Goal: Check status: Check status

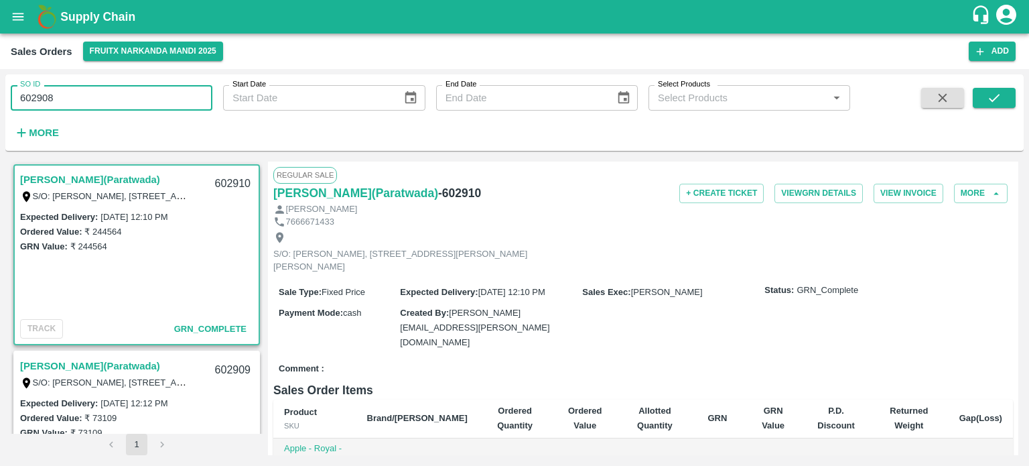
type input "602908"
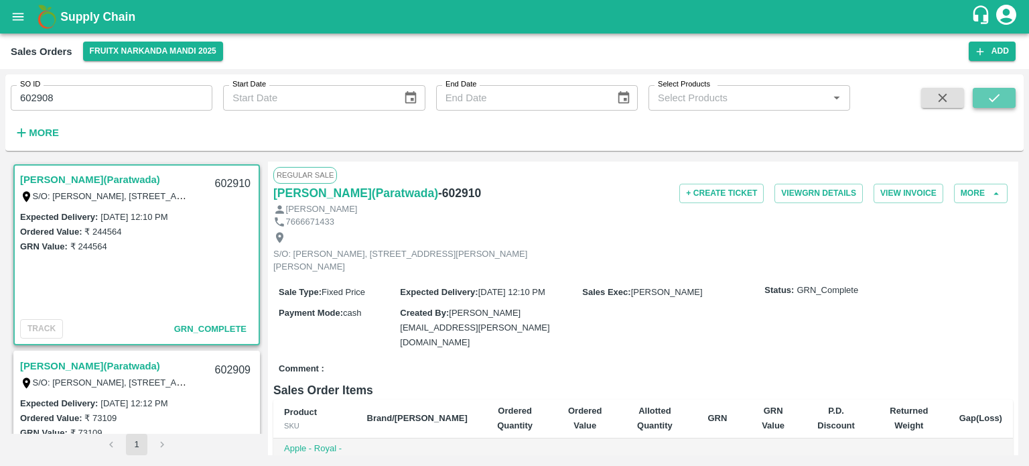
click at [999, 96] on icon "submit" at bounding box center [994, 97] width 15 height 15
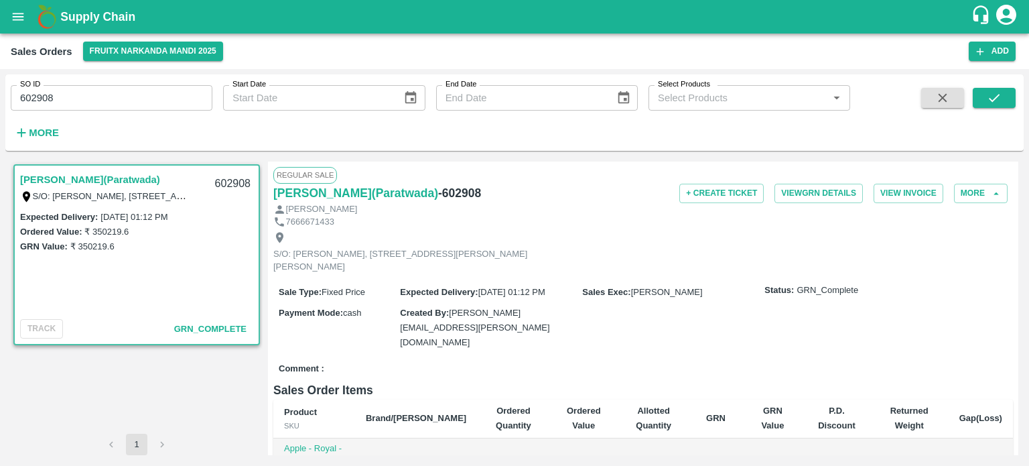
click at [121, 94] on input "602908" at bounding box center [112, 97] width 202 height 25
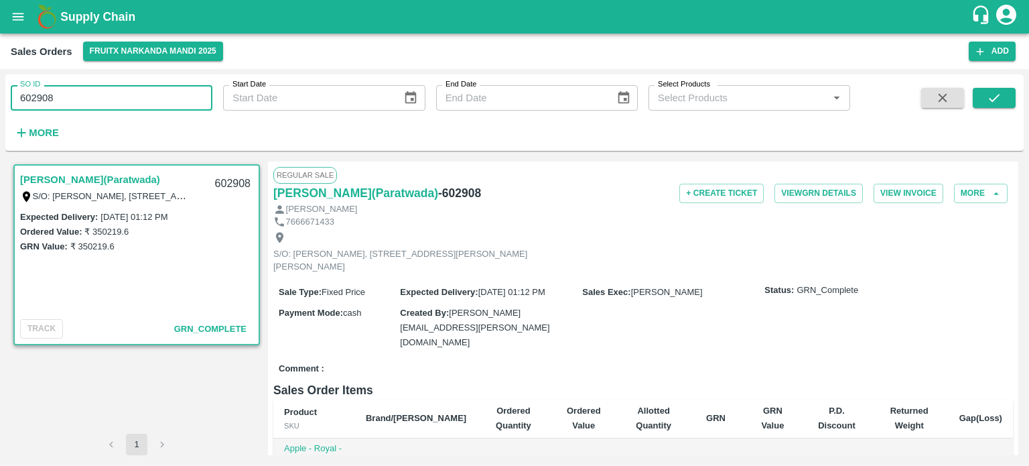
drag, startPoint x: 40, startPoint y: 88, endPoint x: 112, endPoint y: 95, distance: 72.1
click at [110, 103] on input "602908" at bounding box center [112, 97] width 202 height 25
click at [997, 109] on span at bounding box center [994, 115] width 43 height 55
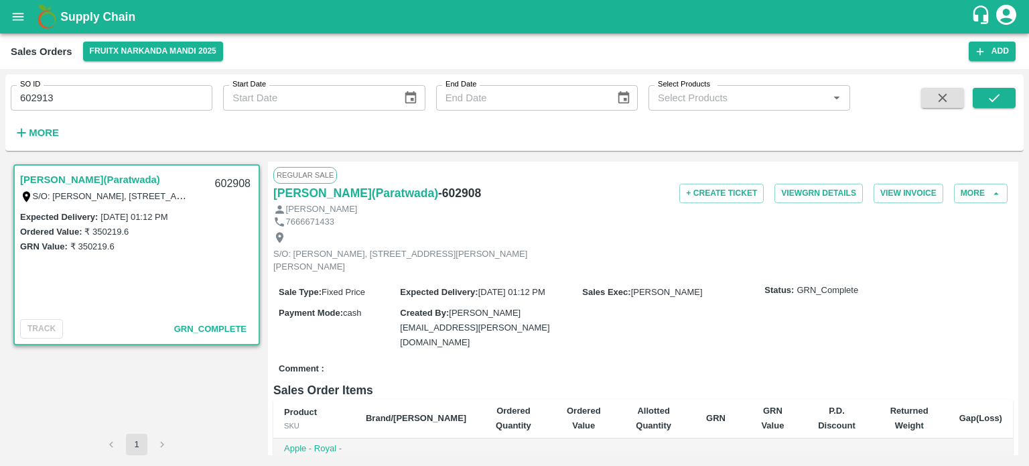
drag, startPoint x: 997, startPoint y: 102, endPoint x: 855, endPoint y: 119, distance: 143.0
click at [997, 101] on icon "submit" at bounding box center [994, 97] width 15 height 15
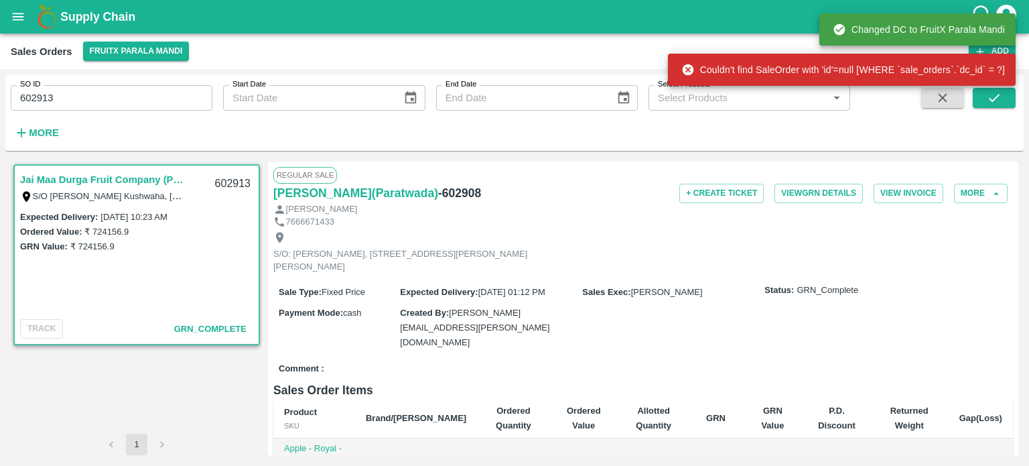
click at [178, 86] on input "602913" at bounding box center [112, 97] width 202 height 25
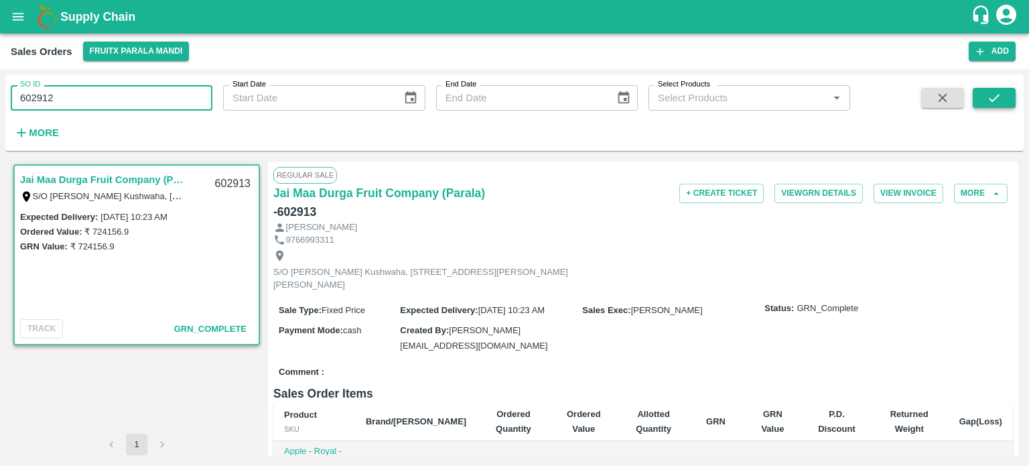
click at [982, 99] on button "submit" at bounding box center [994, 98] width 43 height 20
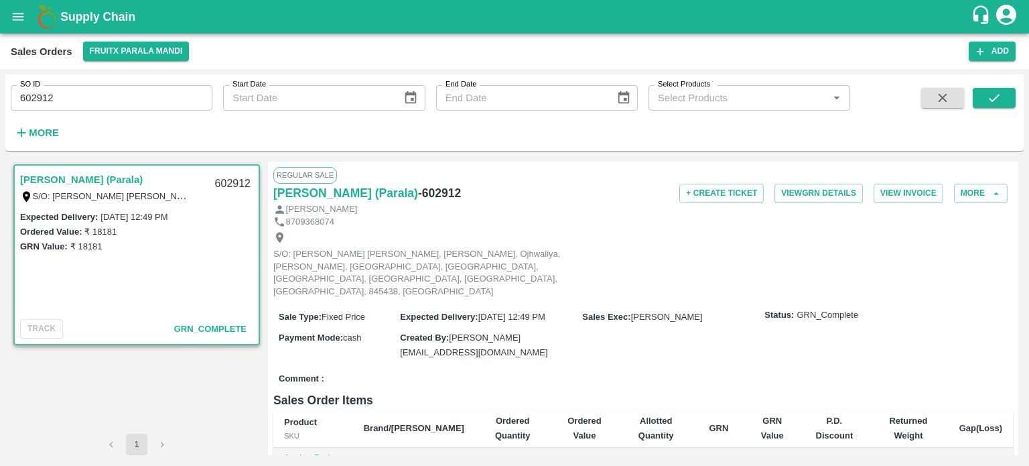
click at [145, 101] on input "602912" at bounding box center [112, 97] width 202 height 25
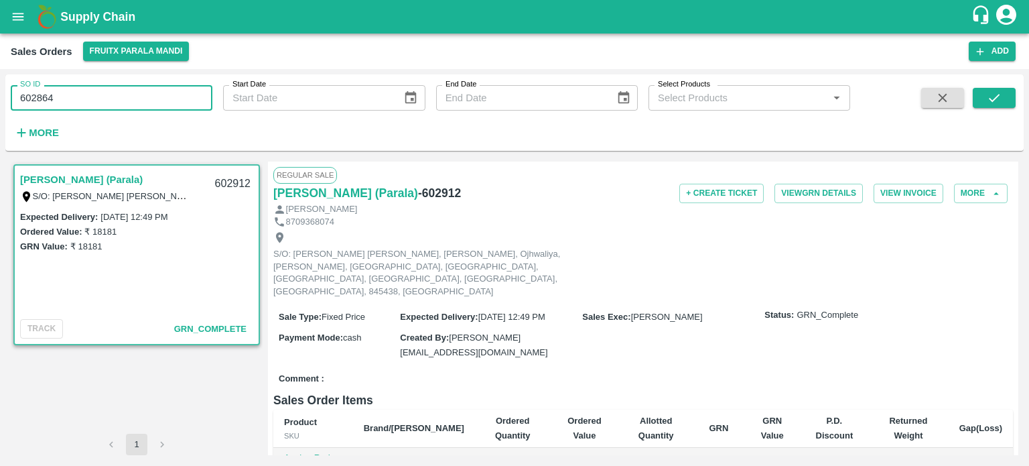
click at [984, 102] on button "submit" at bounding box center [994, 98] width 43 height 20
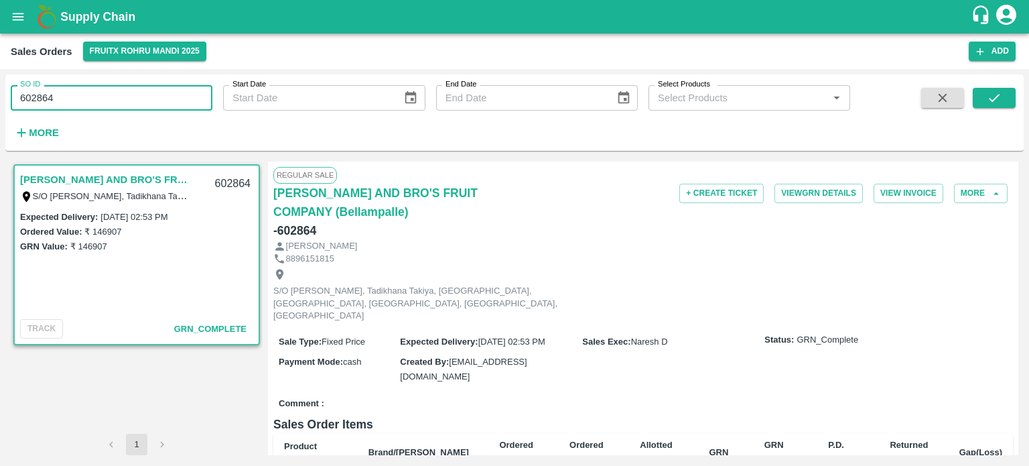
click at [121, 97] on input "602864" at bounding box center [112, 97] width 202 height 25
click at [993, 98] on icon "submit" at bounding box center [994, 97] width 15 height 15
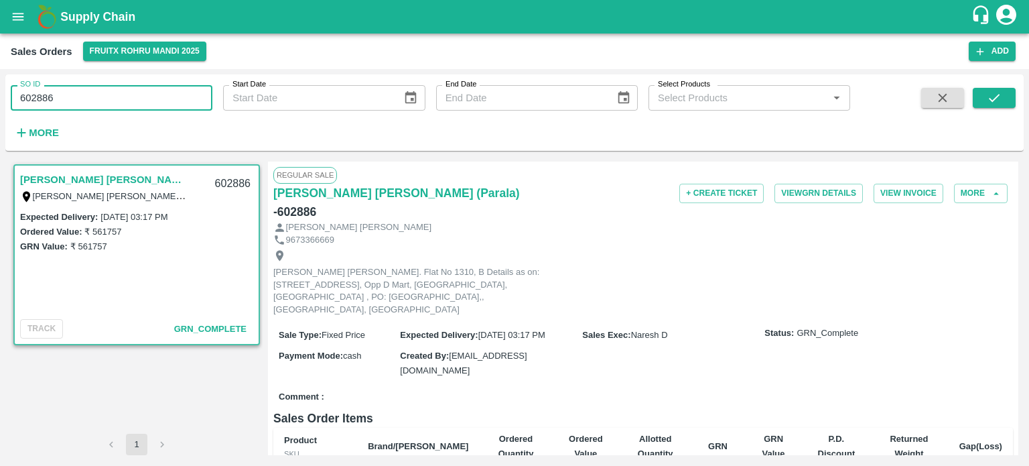
click at [132, 96] on input "602886" at bounding box center [112, 97] width 202 height 25
click at [1004, 100] on button "submit" at bounding box center [994, 98] width 43 height 20
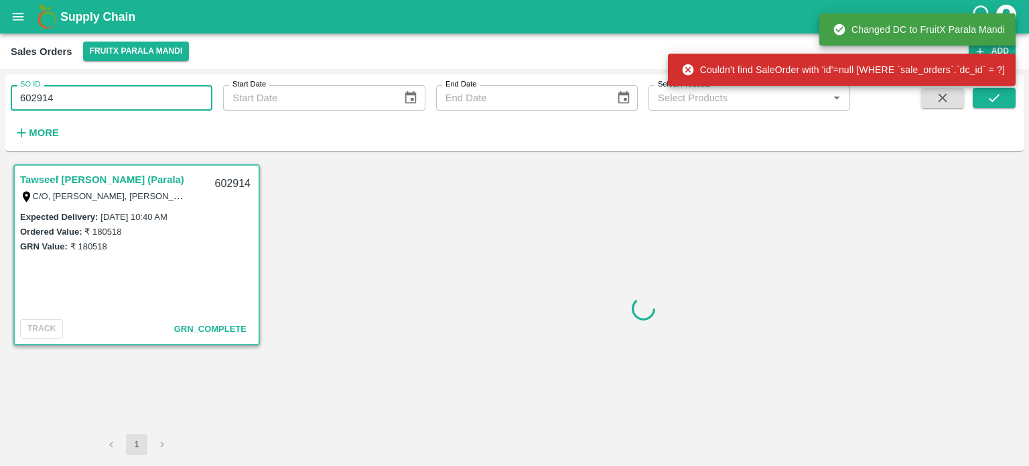
click at [168, 90] on input "602914" at bounding box center [112, 97] width 202 height 25
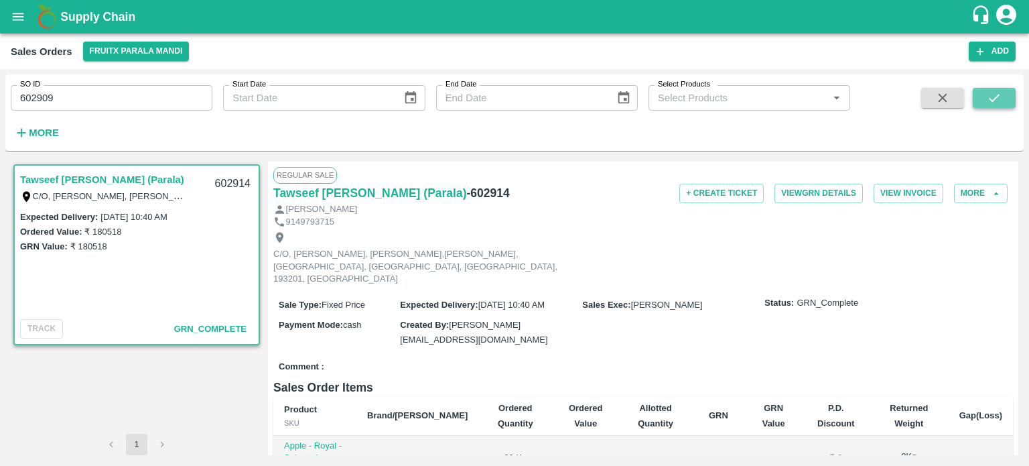
click at [1008, 101] on button "submit" at bounding box center [994, 98] width 43 height 20
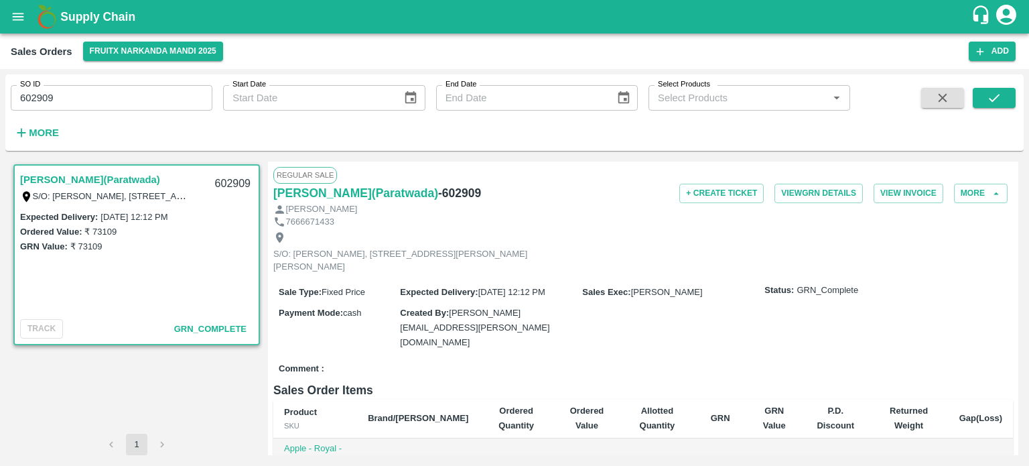
click at [133, 90] on input "602909" at bounding box center [112, 97] width 202 height 25
click at [987, 101] on icon "submit" at bounding box center [994, 97] width 15 height 15
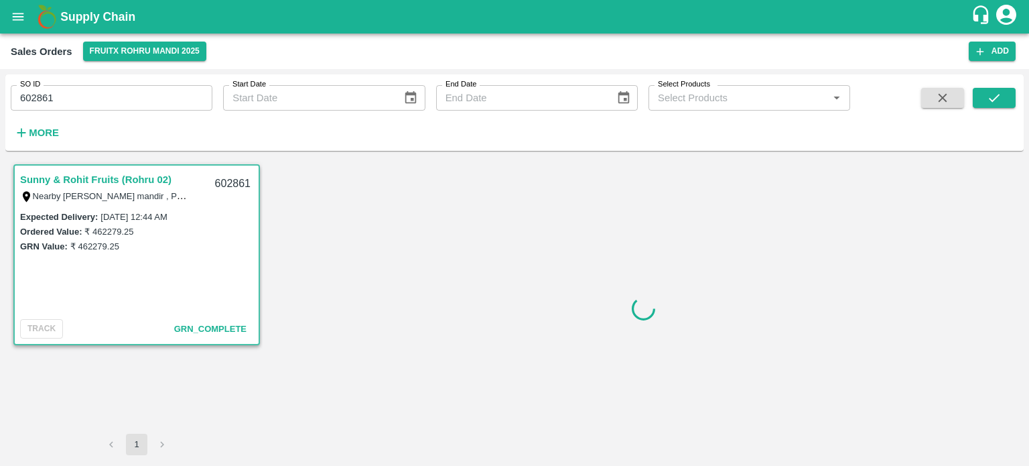
click at [160, 85] on input "602861" at bounding box center [112, 97] width 202 height 25
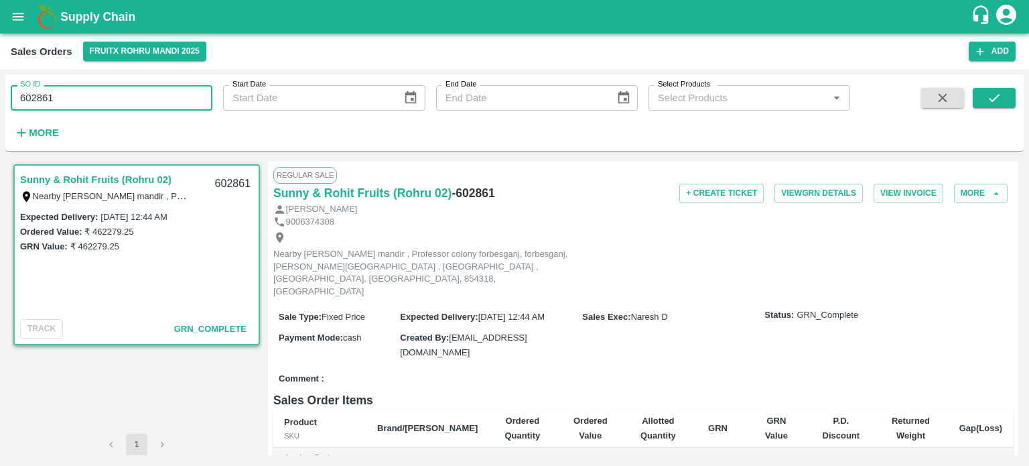
click at [161, 91] on input "602861" at bounding box center [112, 97] width 202 height 25
click at [982, 80] on div "SO ID 602863 SO ID Start Date Start Date End Date End Date Select Products Sele…" at bounding box center [514, 113] width 1018 height 66
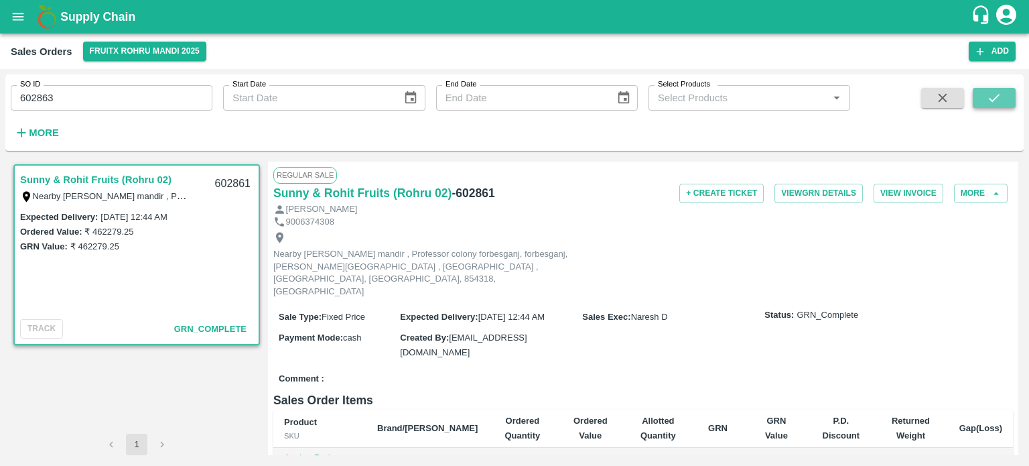
click at [994, 97] on icon "submit" at bounding box center [994, 97] width 15 height 15
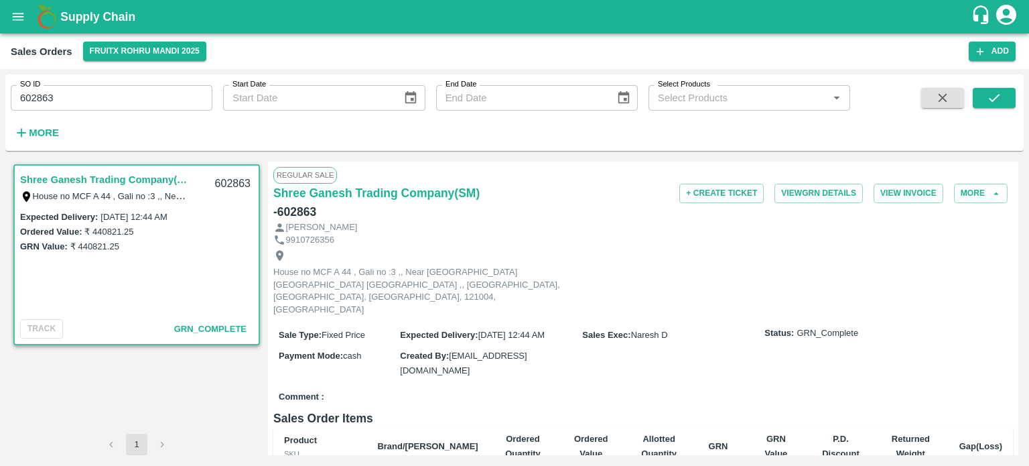
click at [149, 96] on input "602863" at bounding box center [112, 97] width 202 height 25
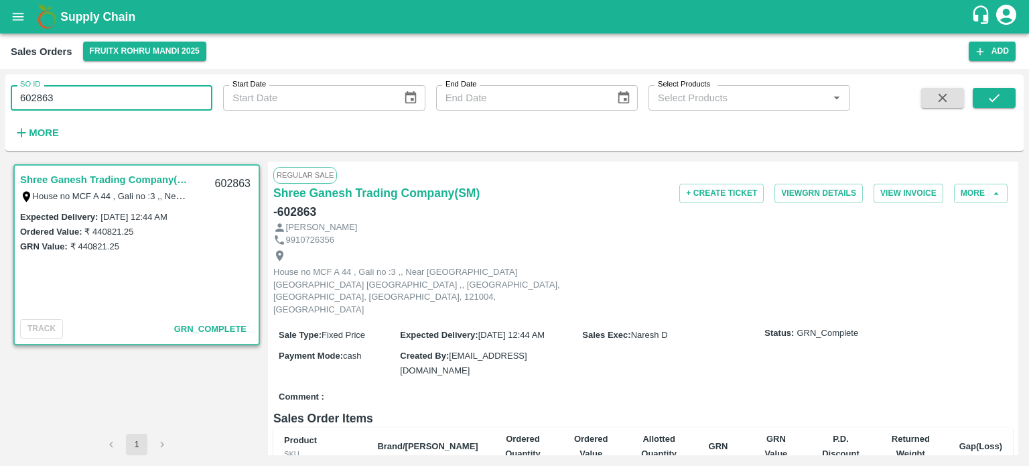
drag, startPoint x: 38, startPoint y: 101, endPoint x: 180, endPoint y: 100, distance: 142.7
click at [180, 100] on input "602863" at bounding box center [112, 97] width 202 height 25
click at [1006, 93] on button "submit" at bounding box center [994, 98] width 43 height 20
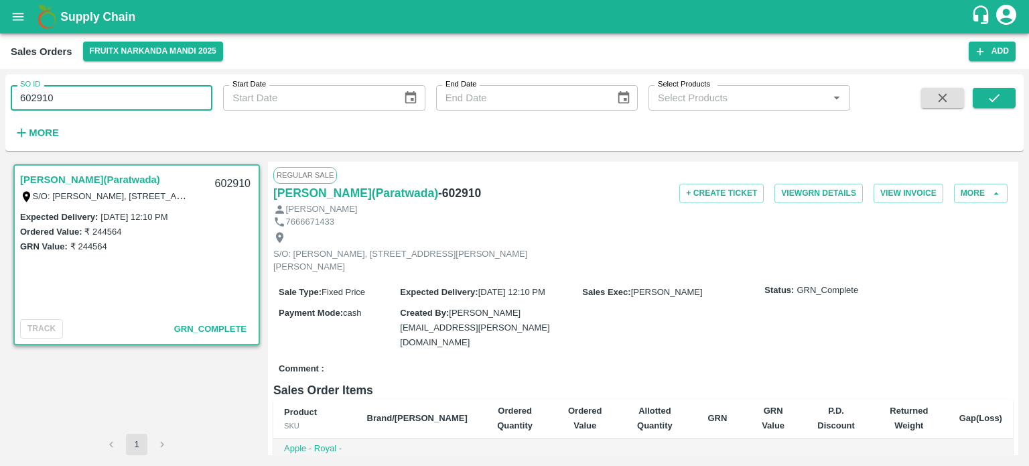
click at [161, 92] on input "602910" at bounding box center [112, 97] width 202 height 25
click at [984, 96] on button "submit" at bounding box center [994, 98] width 43 height 20
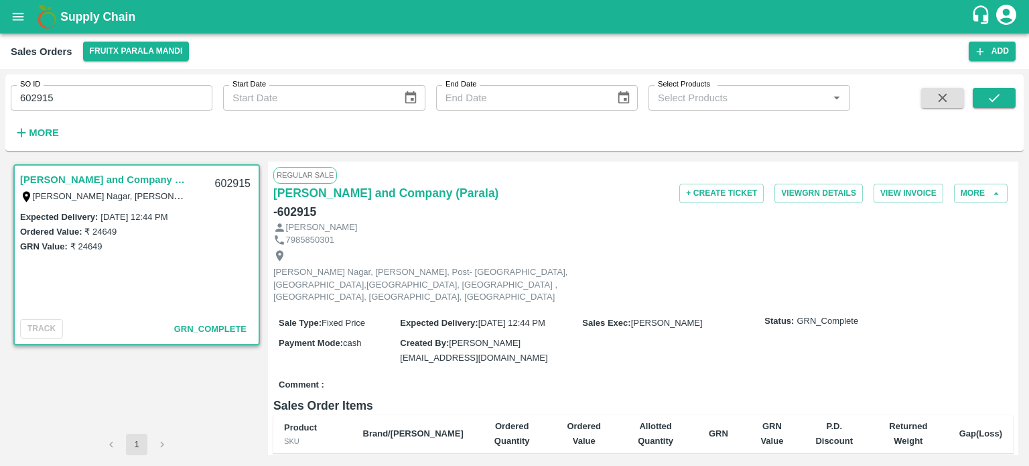
click at [133, 91] on input "602915" at bounding box center [112, 97] width 202 height 25
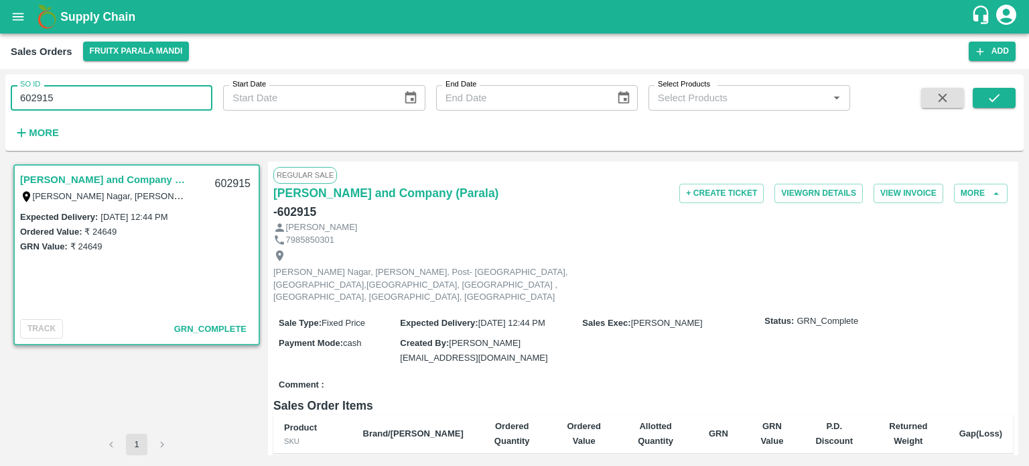
drag, startPoint x: 37, startPoint y: 92, endPoint x: 141, endPoint y: 85, distance: 104.1
click at [141, 85] on input "602915" at bounding box center [112, 97] width 202 height 25
click at [976, 98] on button "submit" at bounding box center [994, 98] width 43 height 20
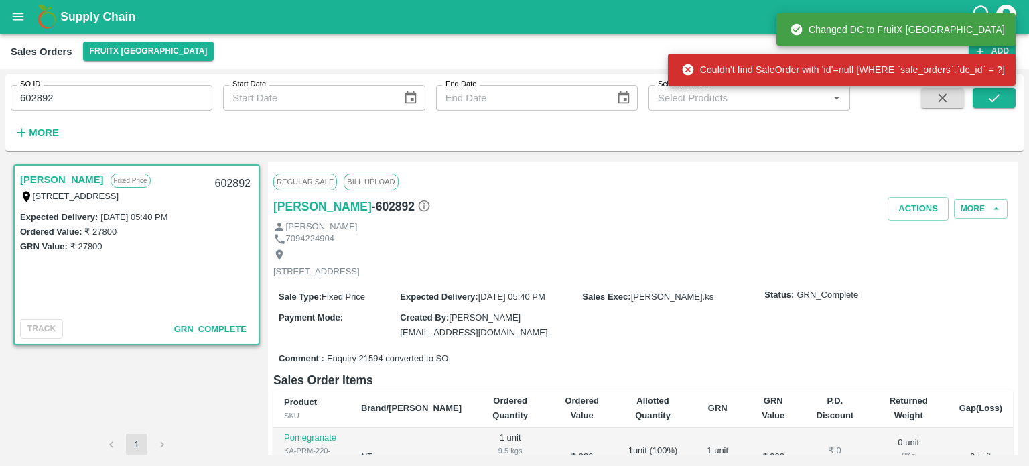
click at [137, 96] on input "602892" at bounding box center [112, 97] width 202 height 25
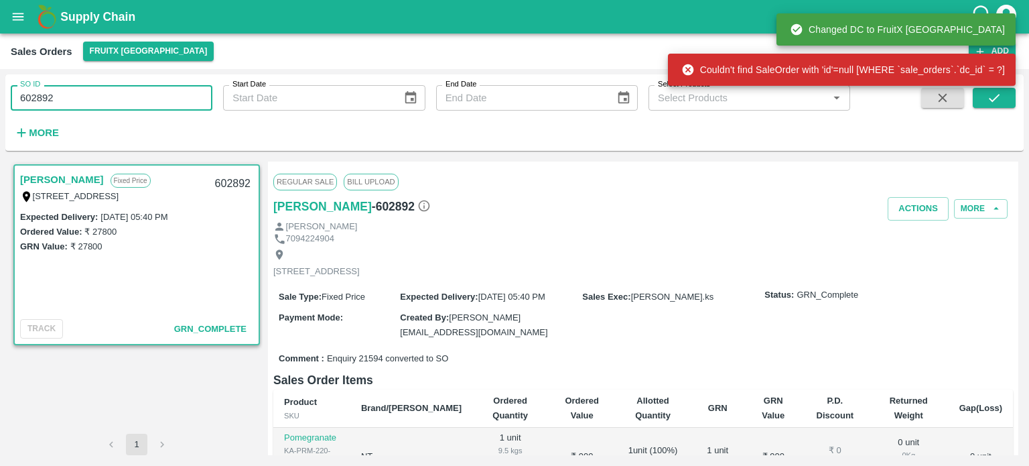
drag, startPoint x: 35, startPoint y: 92, endPoint x: 157, endPoint y: 98, distance: 122.8
click at [158, 99] on input "602892" at bounding box center [112, 97] width 202 height 25
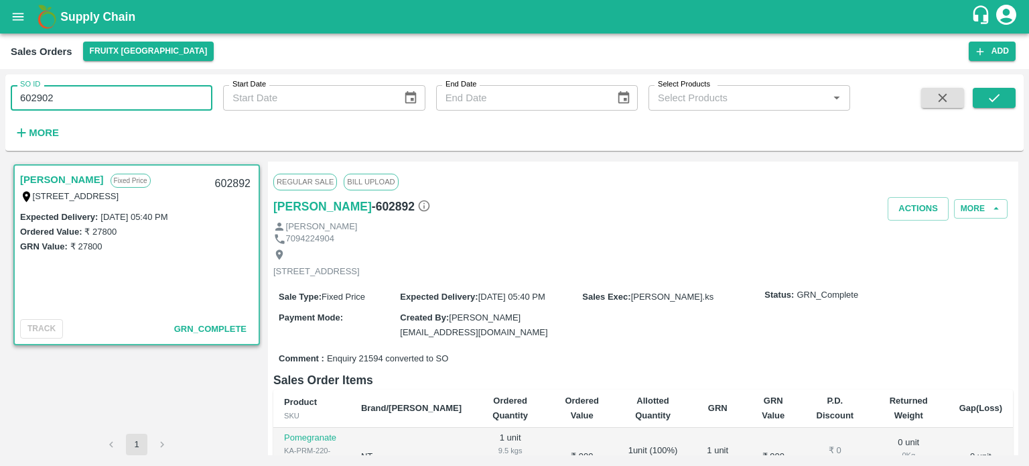
type input "602902"
click at [990, 102] on icon "submit" at bounding box center [994, 97] width 15 height 15
